Goal: Check status: Check status

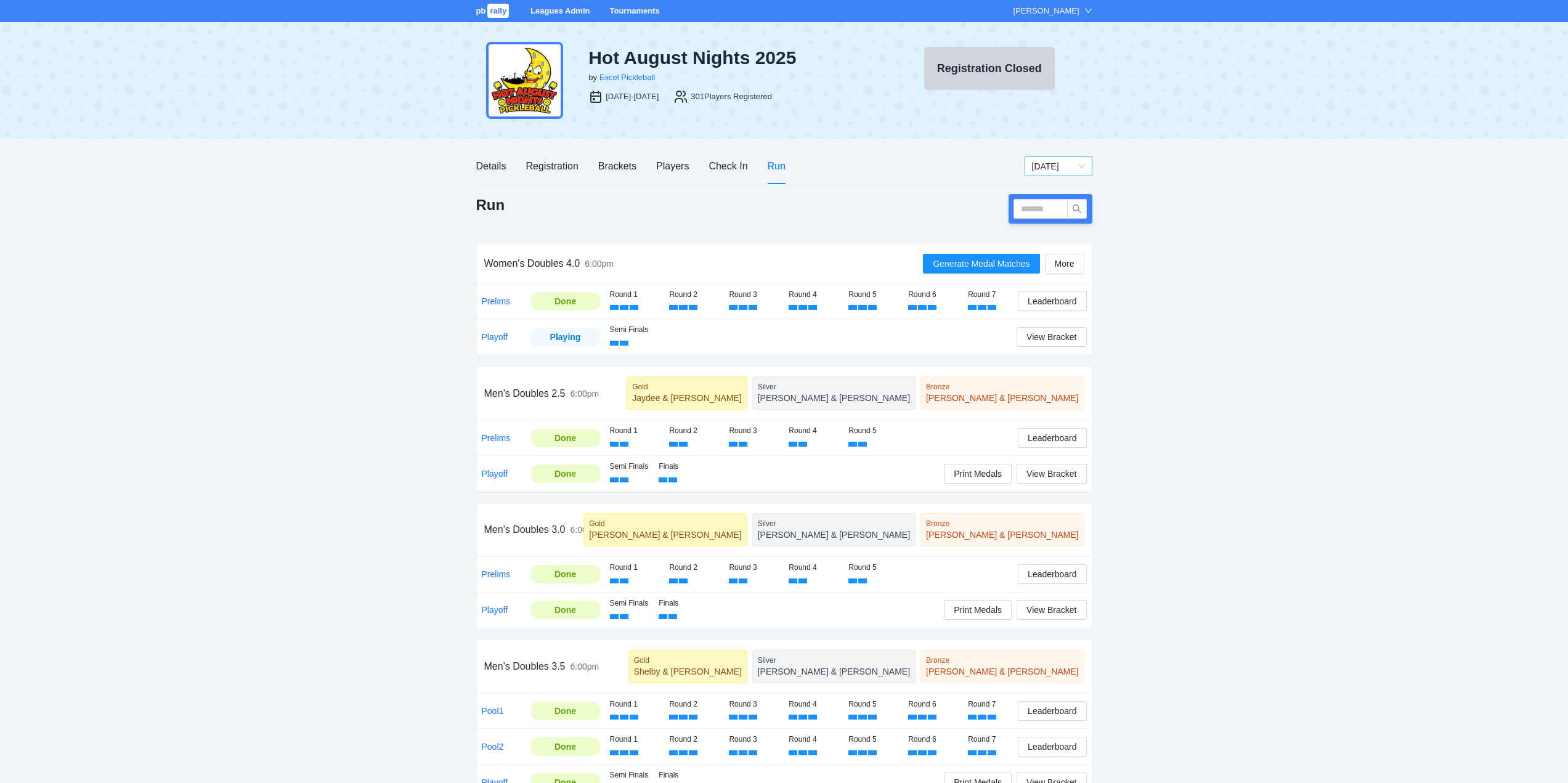
click at [1048, 168] on span "[DATE]" at bounding box center [1058, 166] width 53 height 18
click at [1047, 251] on div "[DATE]" at bounding box center [1058, 250] width 53 height 14
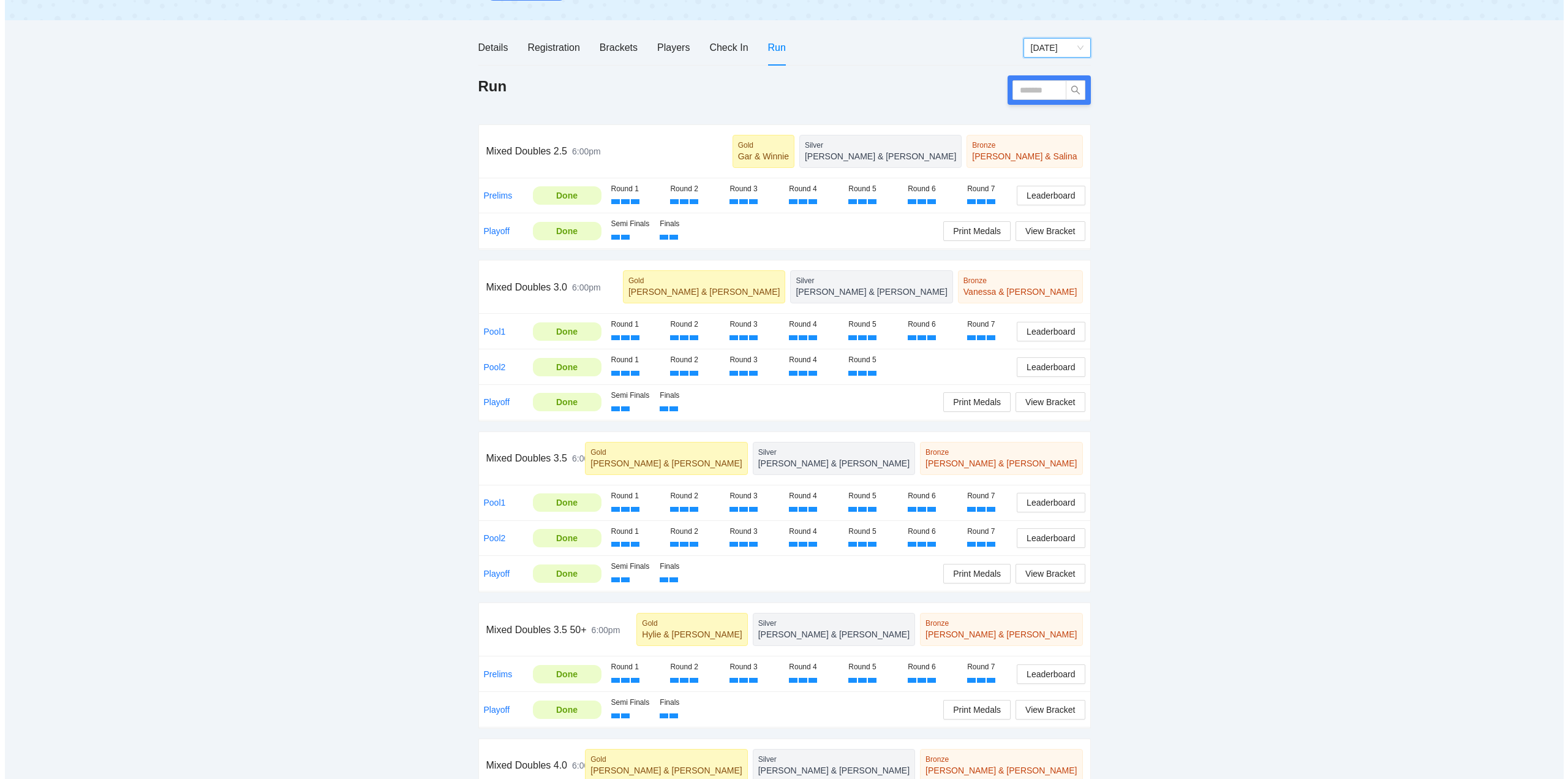
scroll to position [139, 0]
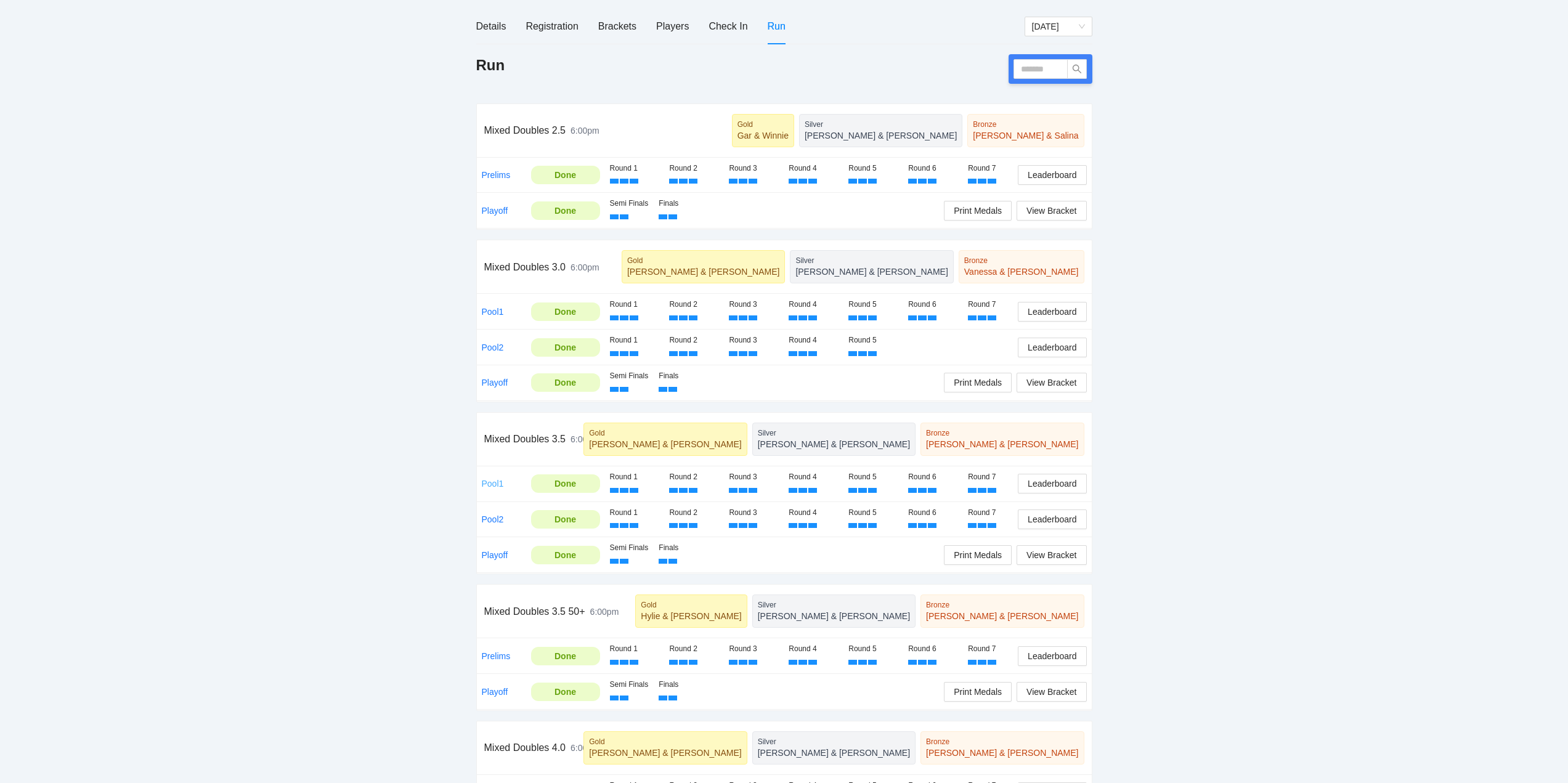
click at [496, 483] on link "Pool1" at bounding box center [493, 483] width 22 height 10
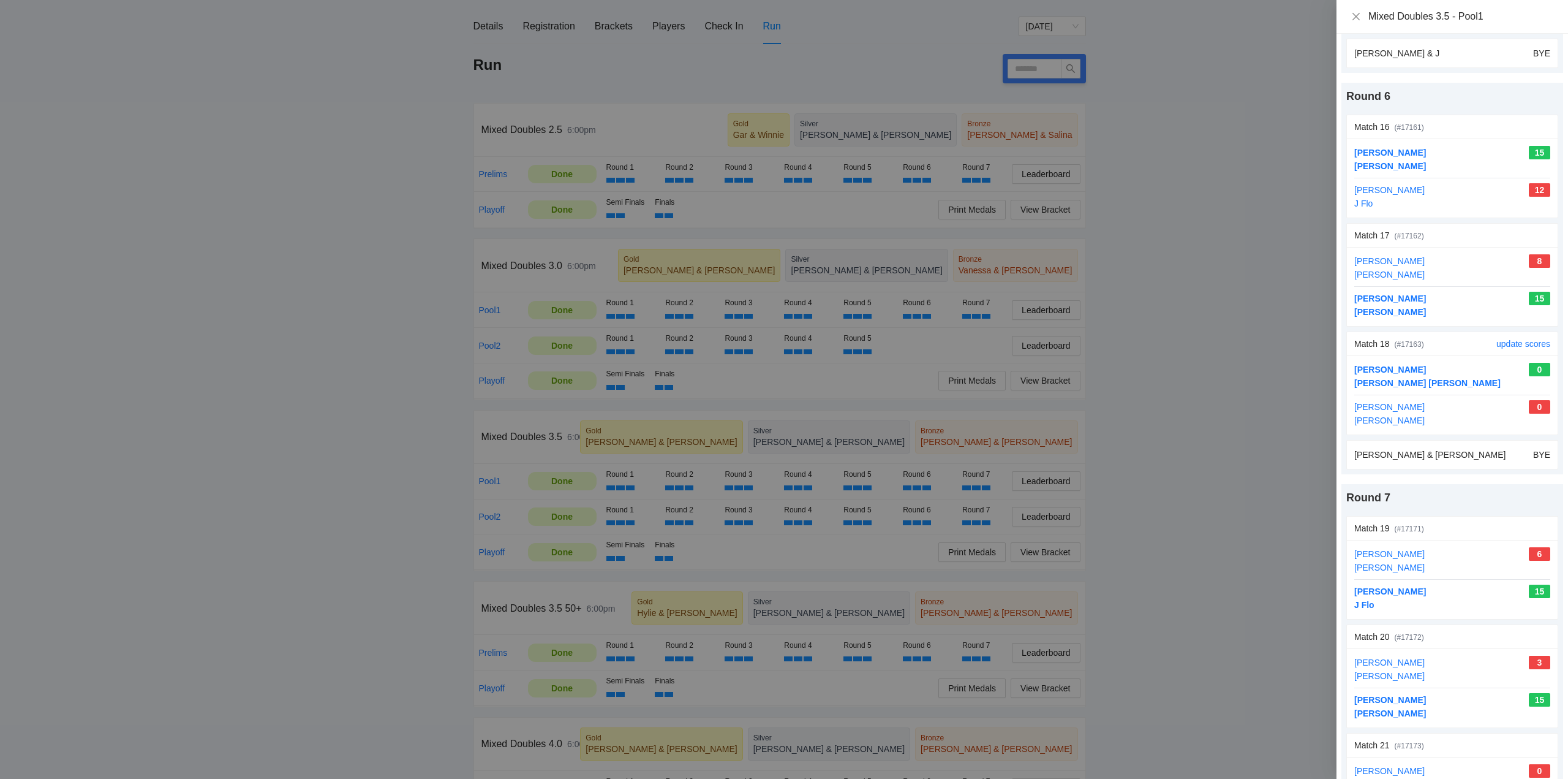
scroll to position [1971, 0]
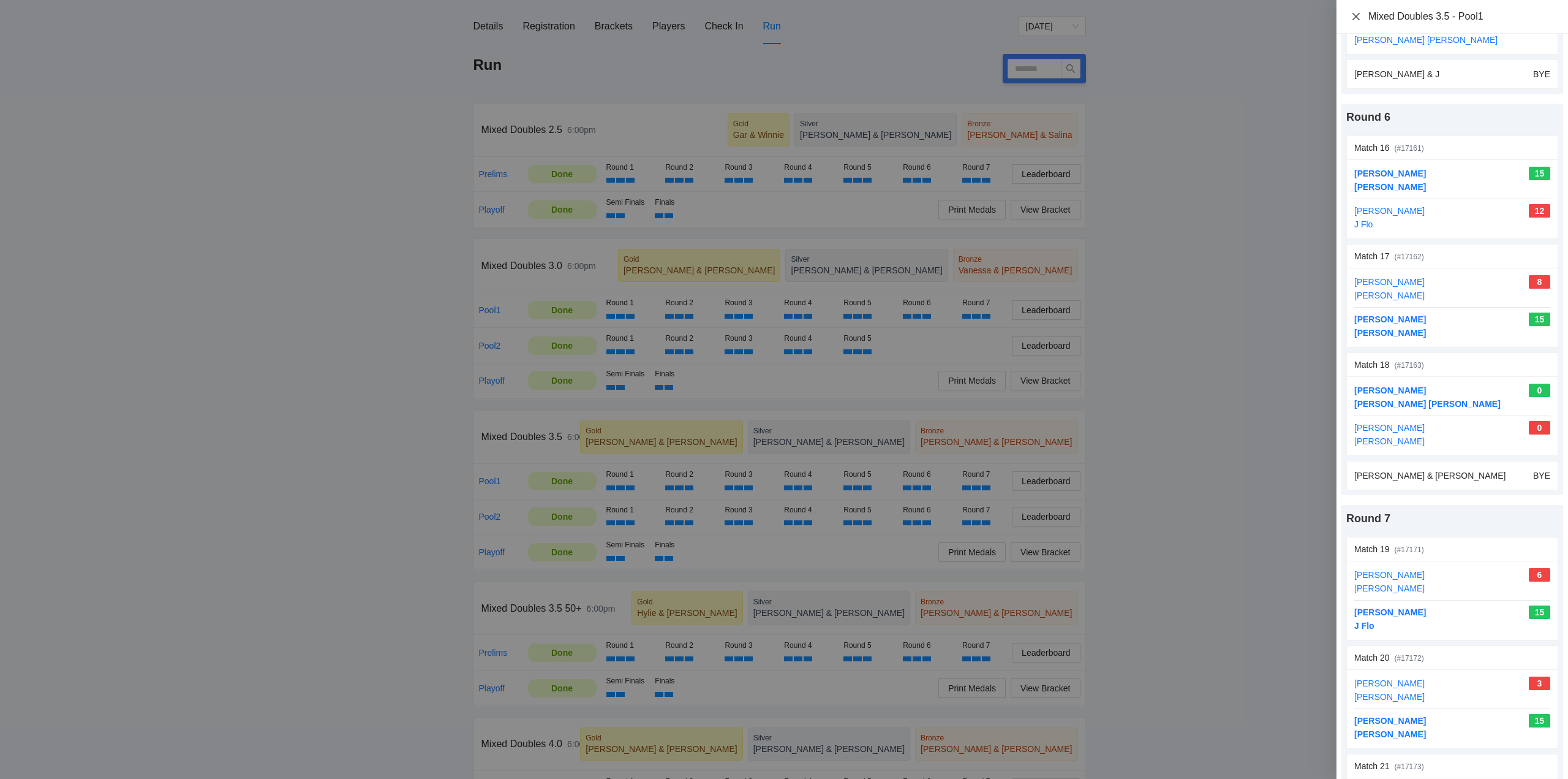
click at [1356, 14] on icon "close" at bounding box center [1356, 16] width 10 height 10
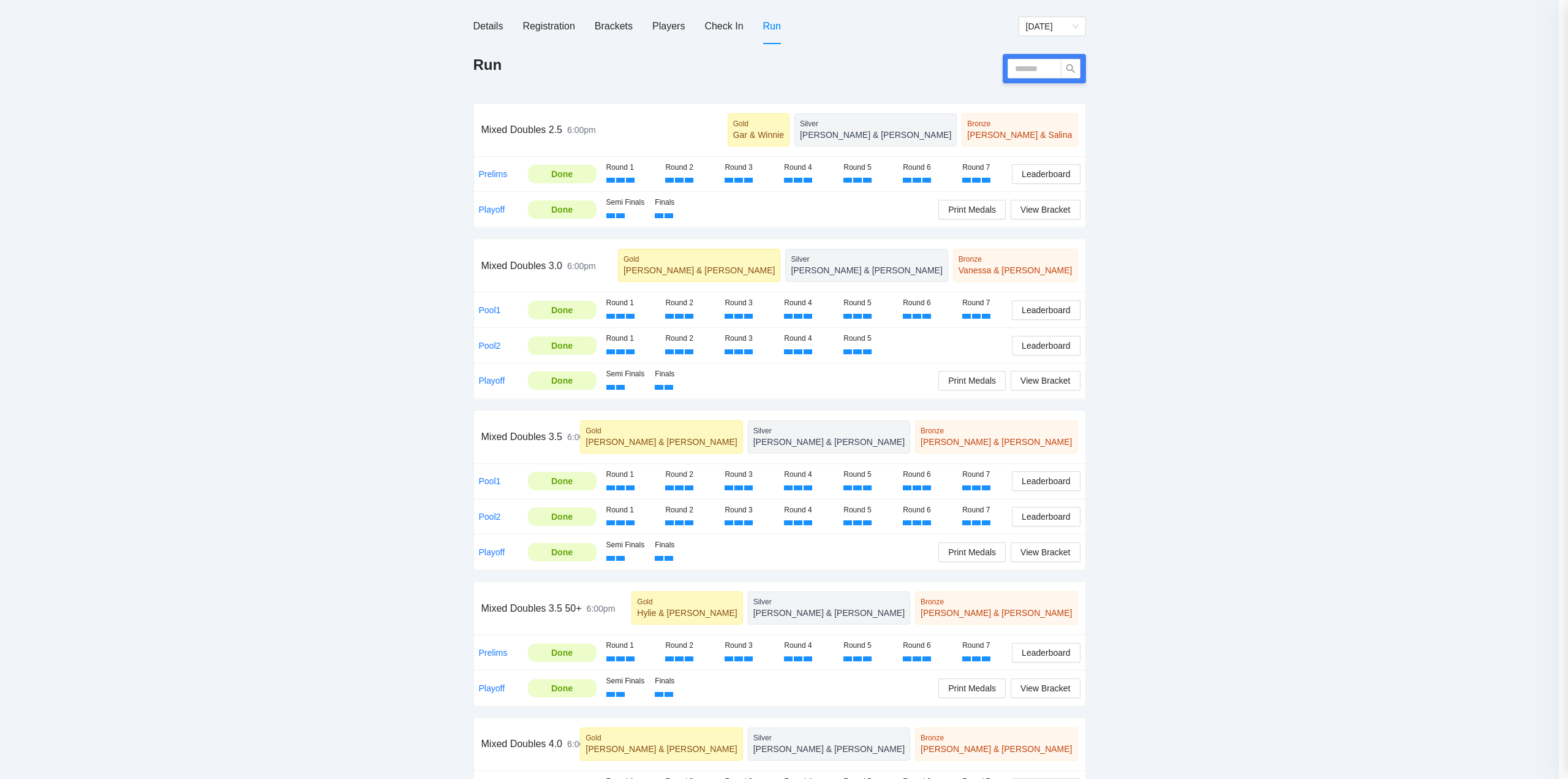
scroll to position [0, 0]
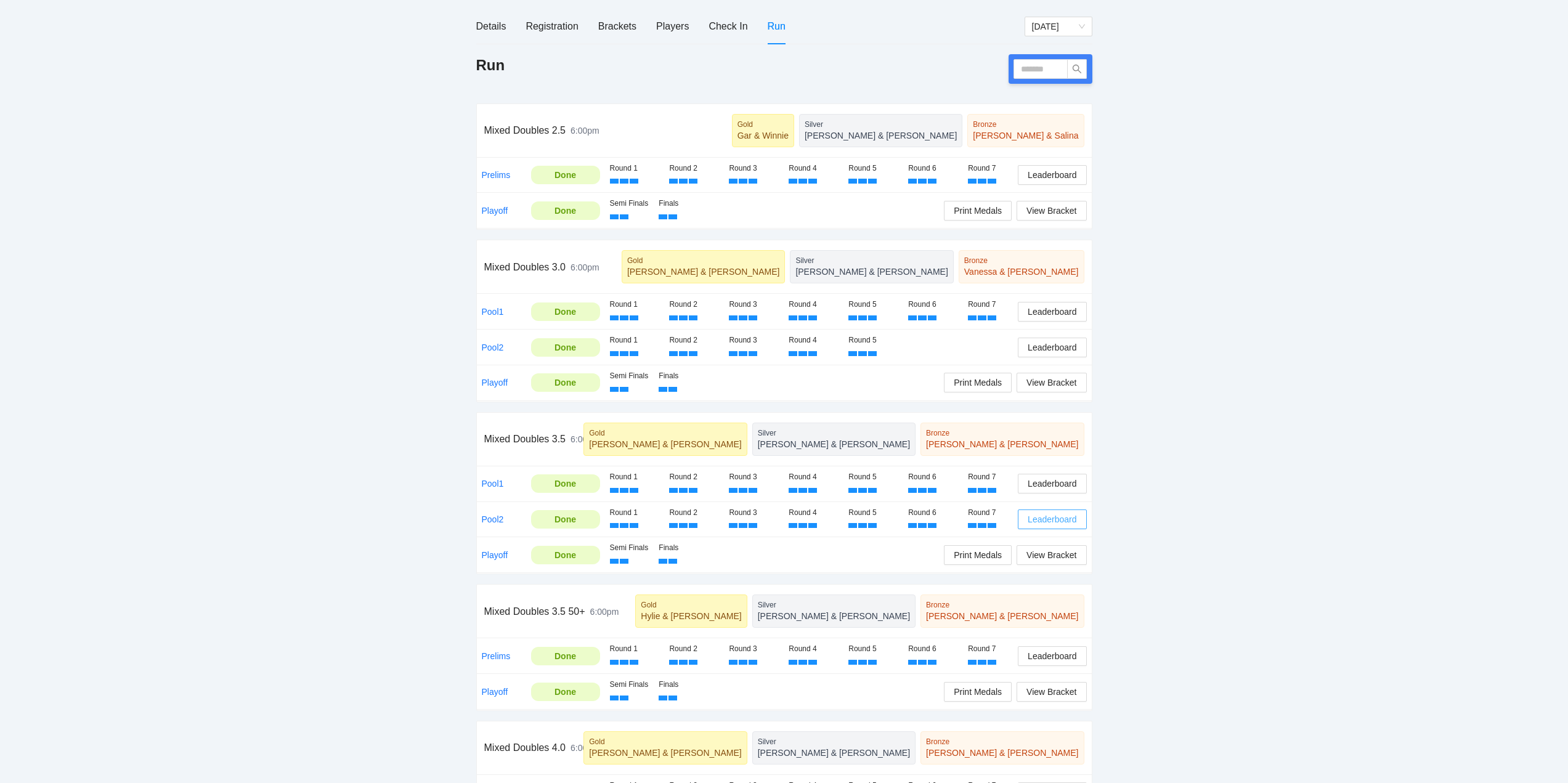
click at [1045, 520] on span "Leaderboard" at bounding box center [1052, 519] width 49 height 14
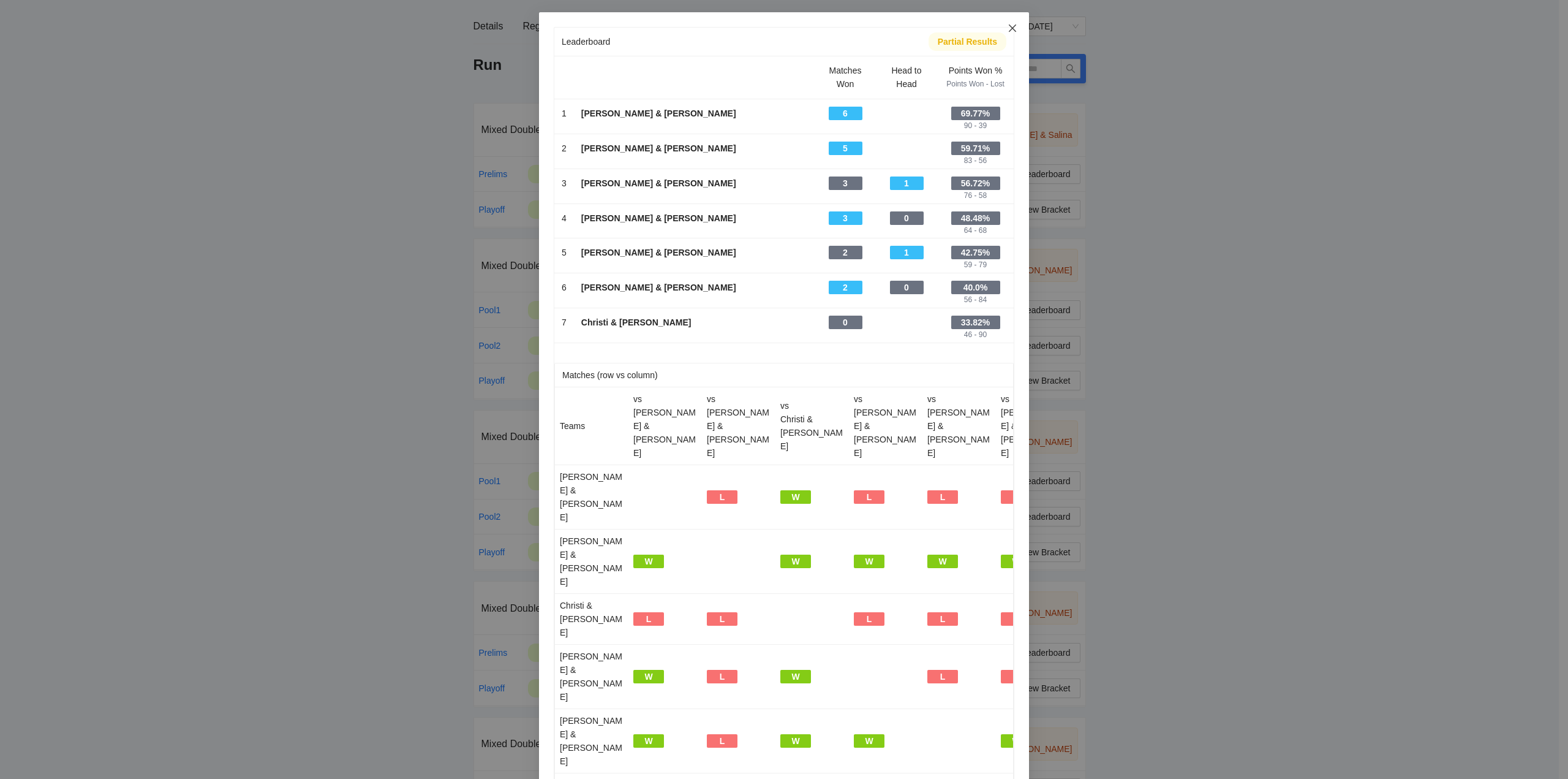
drag, startPoint x: 1006, startPoint y: 28, endPoint x: 1011, endPoint y: 48, distance: 20.6
click at [1008, 28] on icon "close" at bounding box center [1012, 28] width 10 height 10
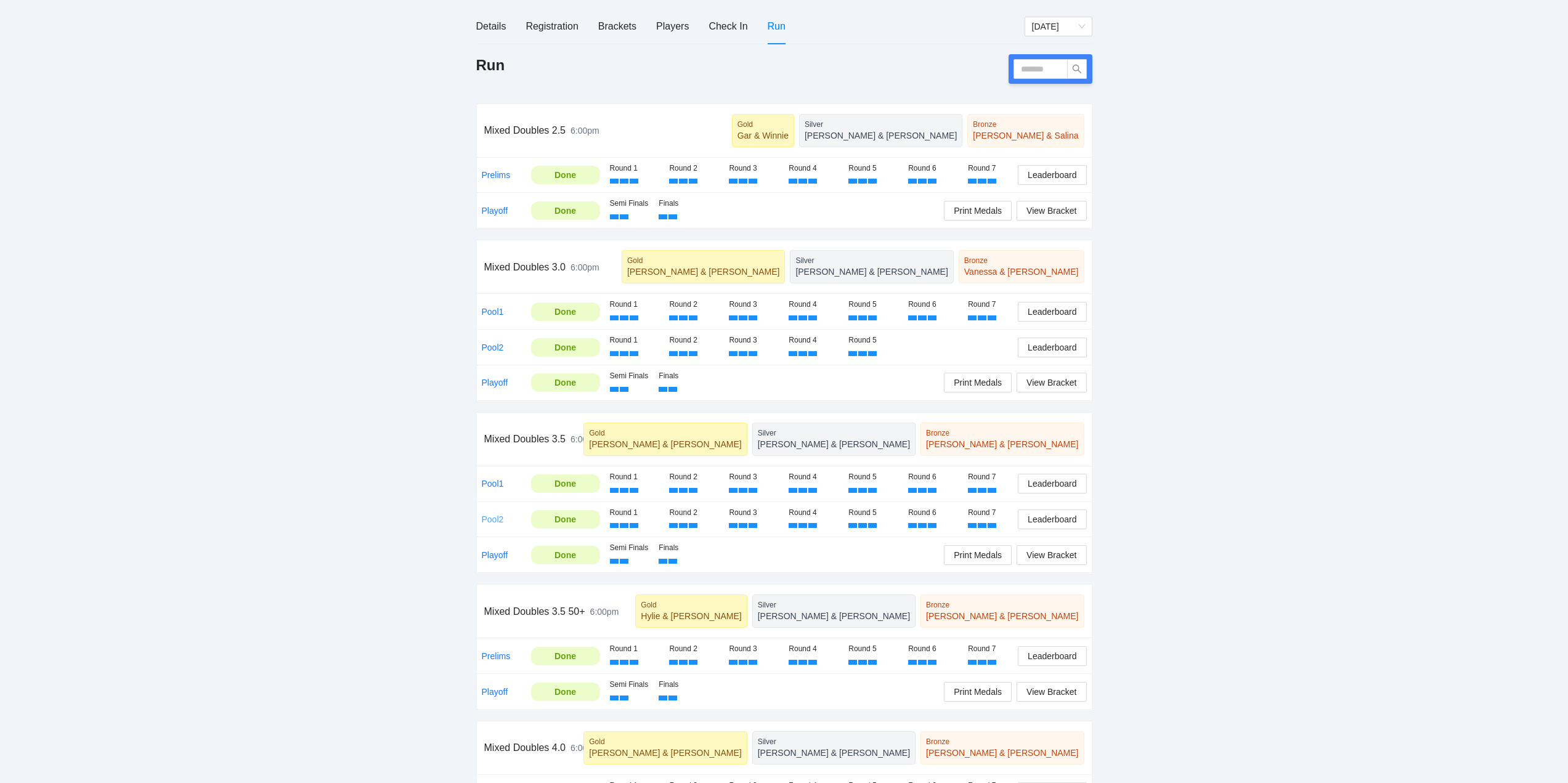
click at [491, 519] on link "Pool2" at bounding box center [493, 519] width 22 height 10
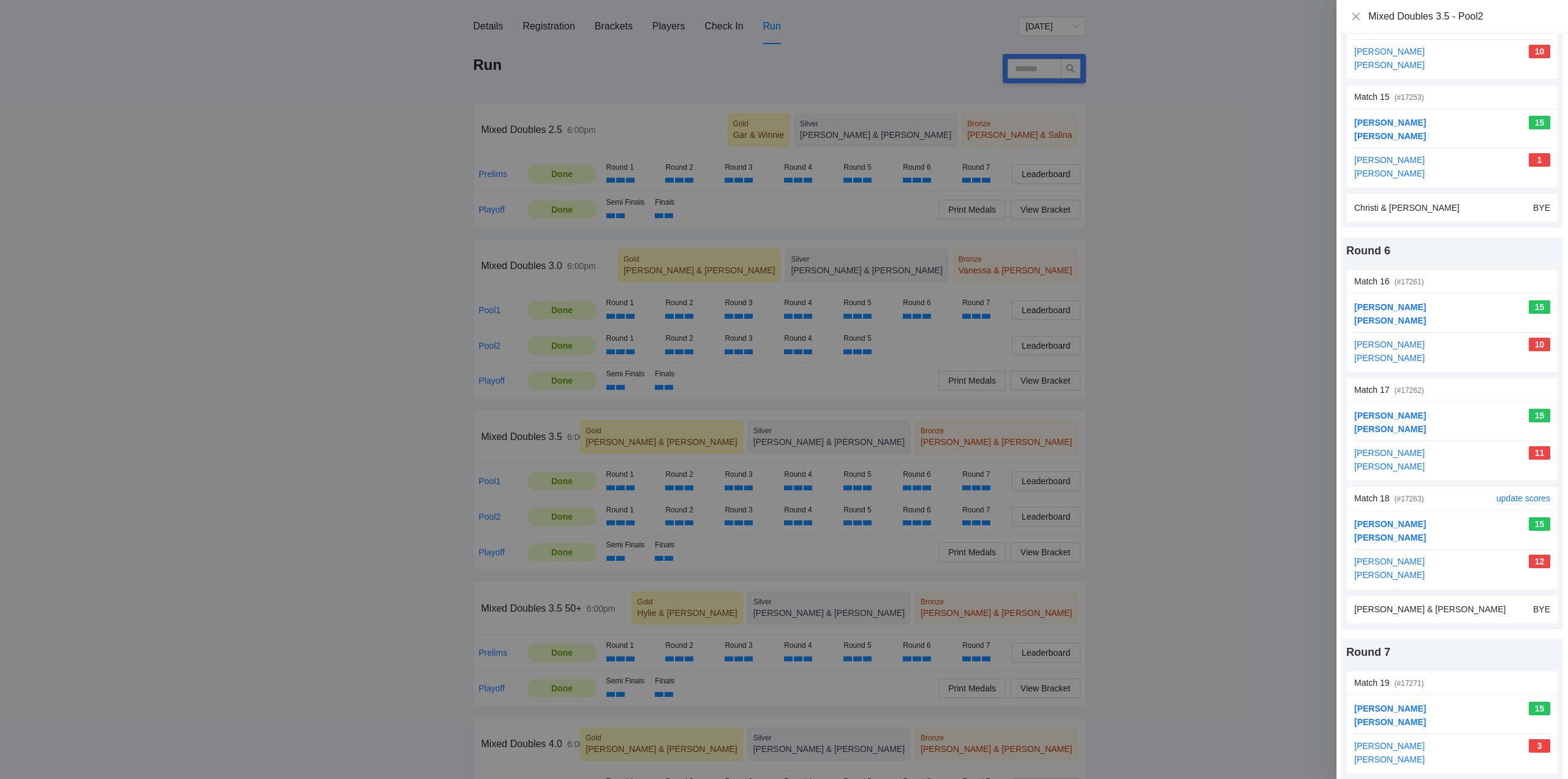
scroll to position [1839, 0]
click at [1356, 15] on icon "close" at bounding box center [1356, 16] width 8 height 8
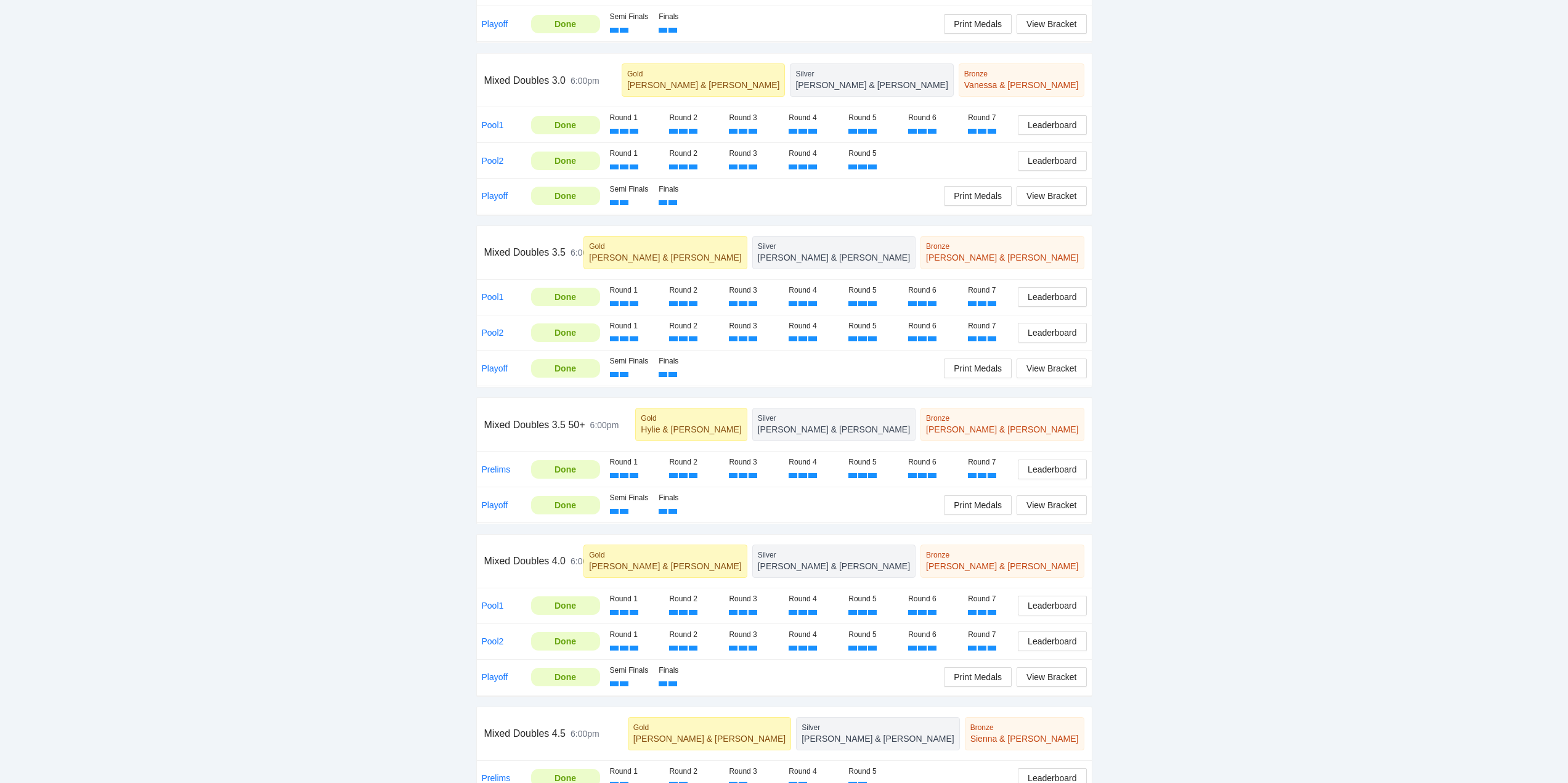
scroll to position [0, 0]
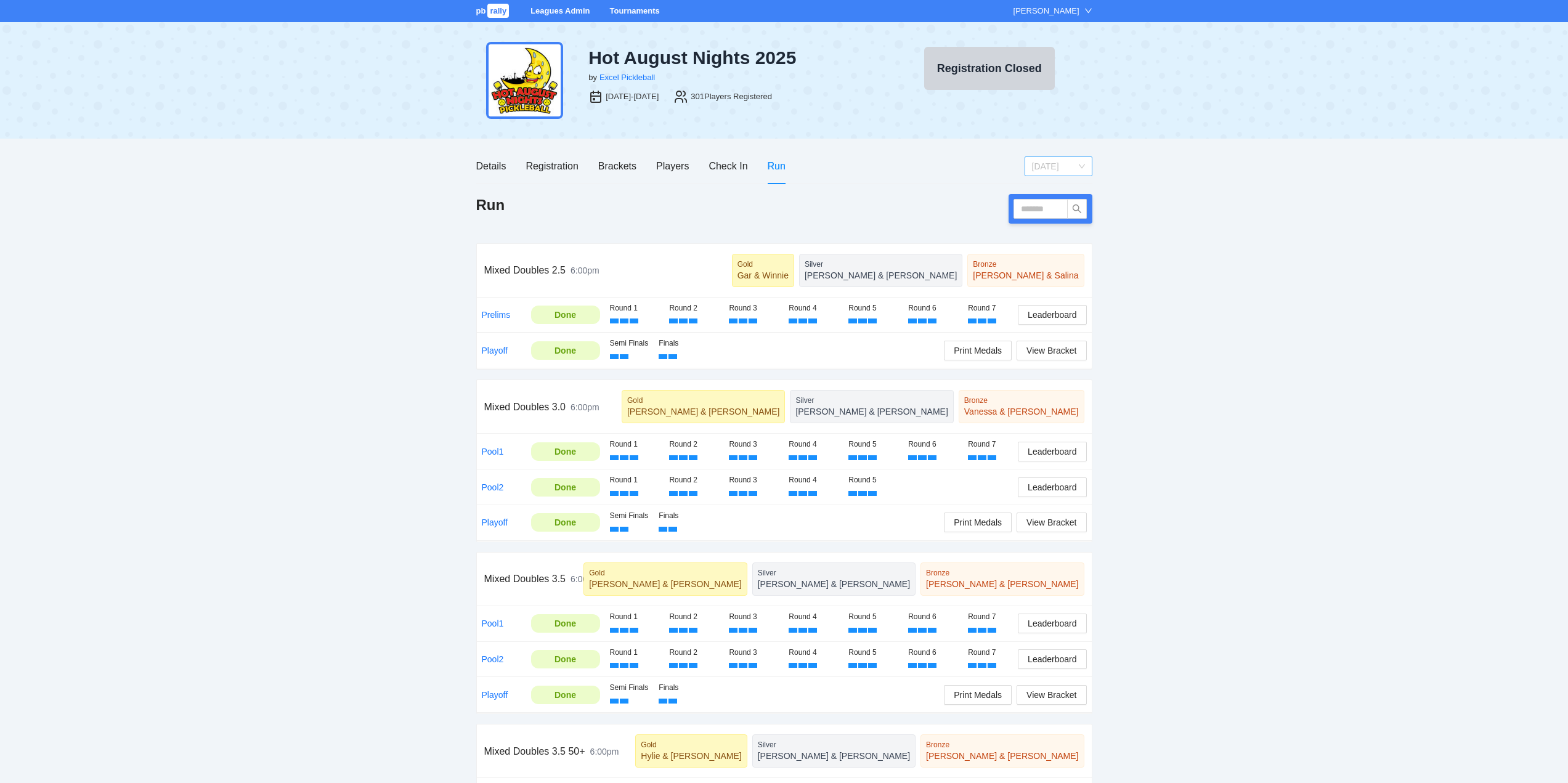
click at [1066, 166] on span "[DATE]" at bounding box center [1058, 166] width 53 height 18
click at [1045, 207] on div "[DATE]" at bounding box center [1058, 210] width 53 height 14
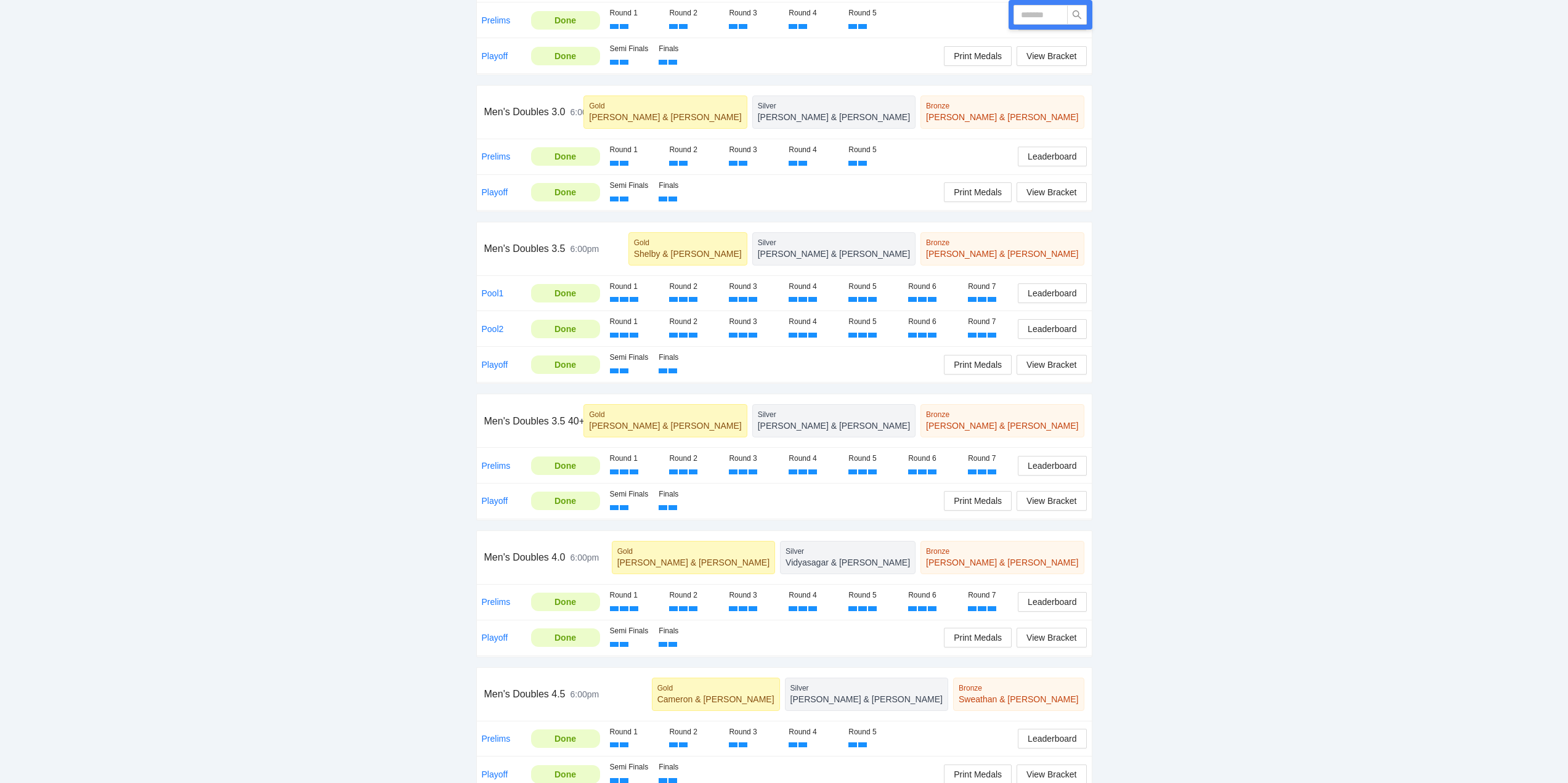
scroll to position [403, 0]
